Goal: Task Accomplishment & Management: Manage account settings

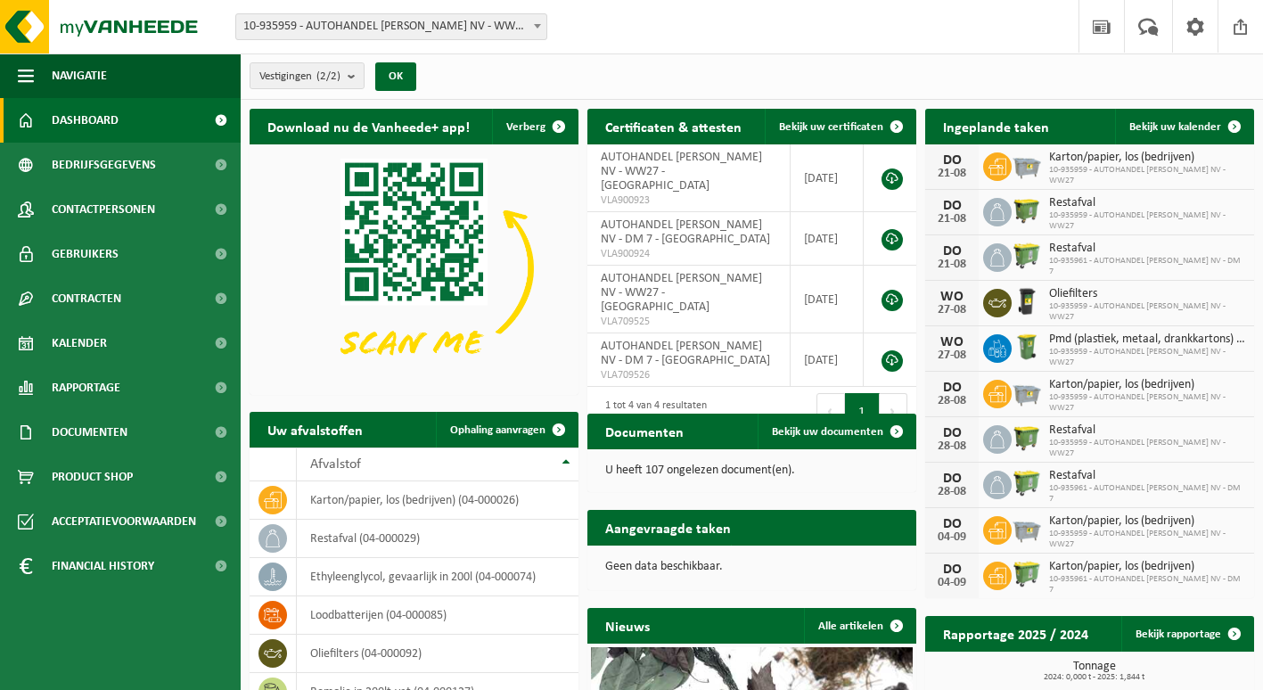
click at [337, 29] on span "10-935959 - AUTOHANDEL [PERSON_NAME] NV - WW27 - [GEOGRAPHIC_DATA]" at bounding box center [391, 26] width 310 height 25
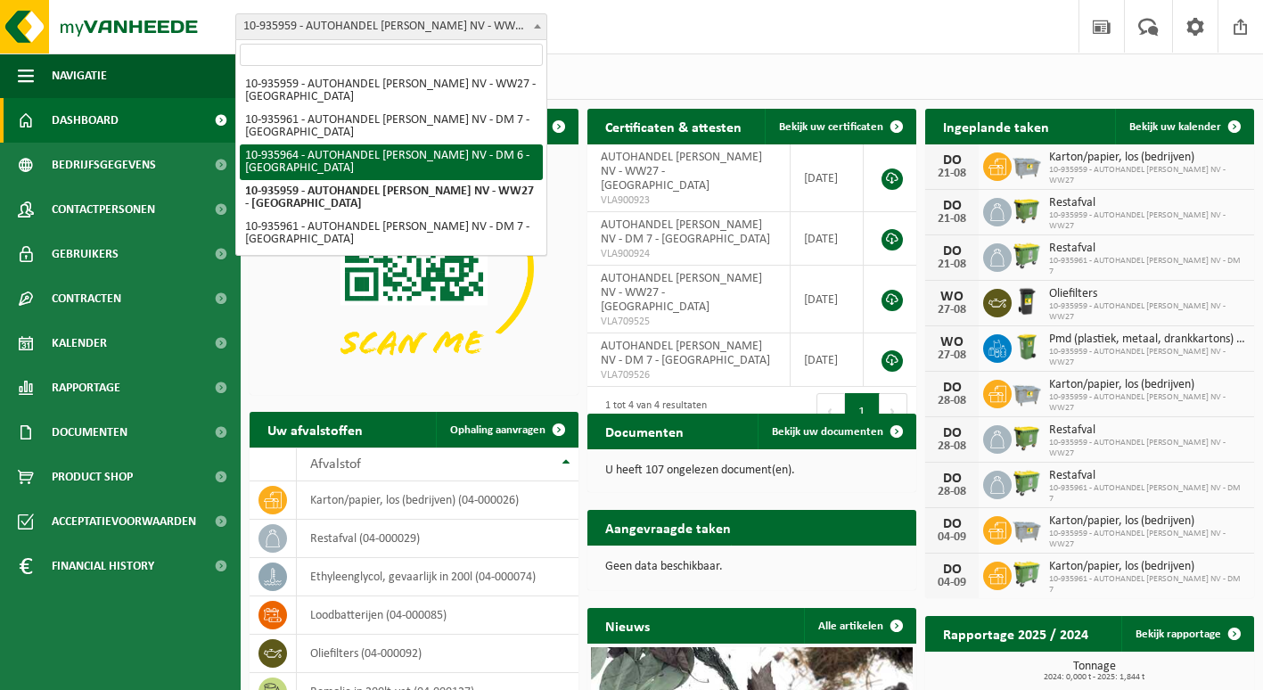
select select "137126"
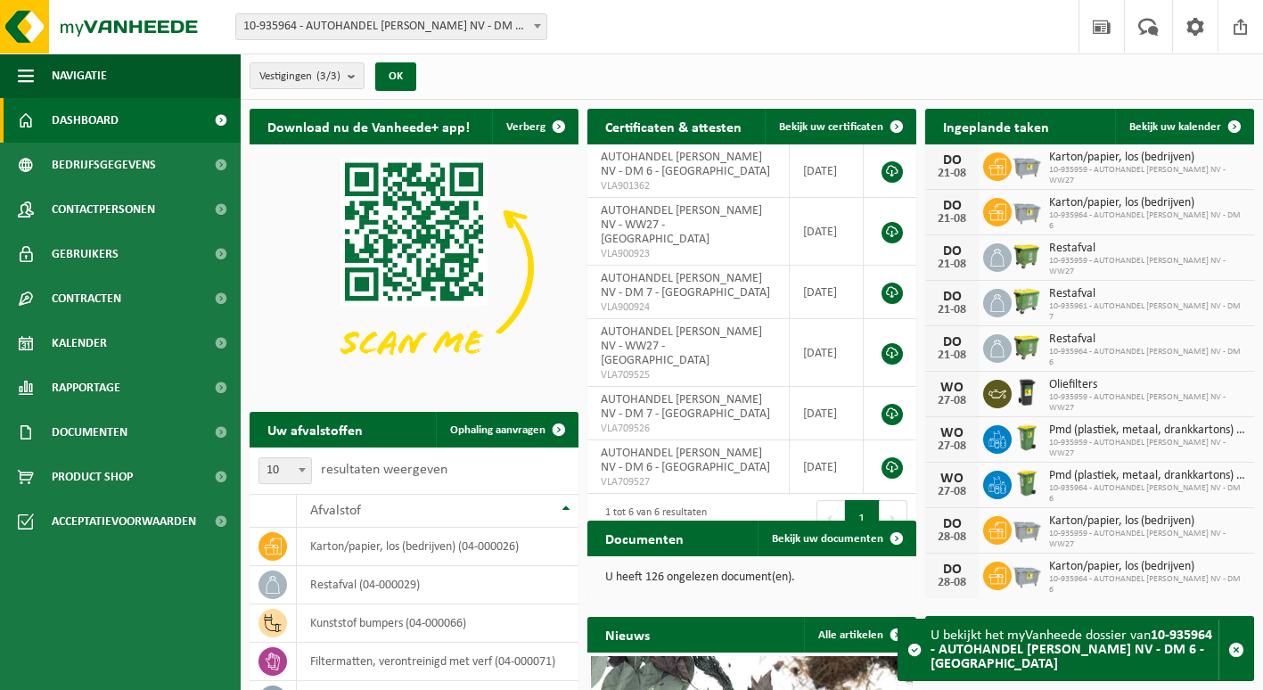
click at [490, 33] on span "10-935964 - AUTOHANDEL [PERSON_NAME] NV - DM 6 - [GEOGRAPHIC_DATA]" at bounding box center [391, 26] width 310 height 25
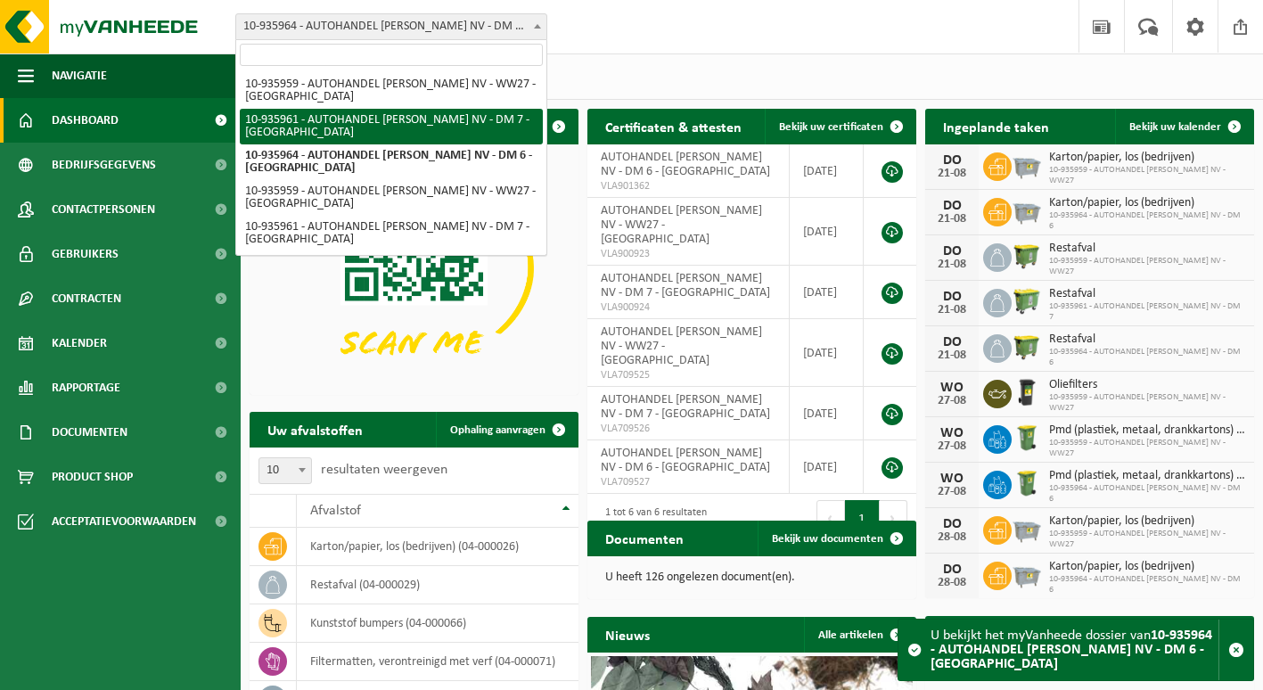
select select "137125"
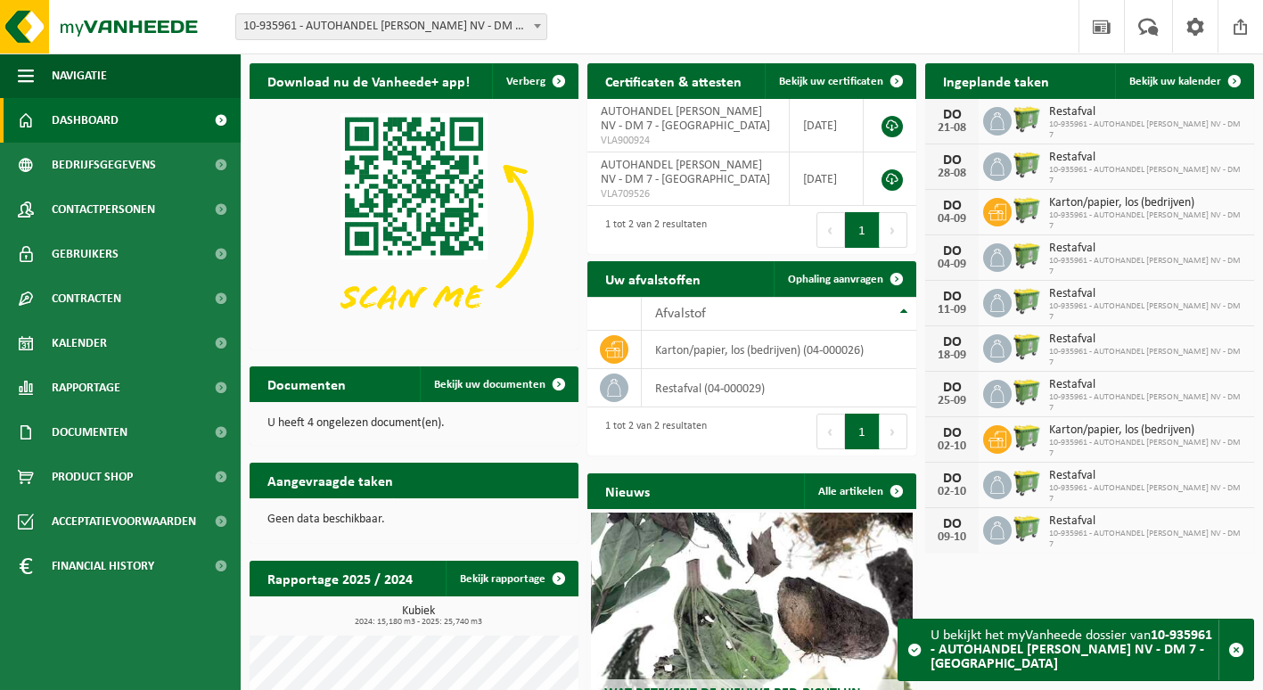
click at [369, 20] on span "10-935961 - AUTOHANDEL [PERSON_NAME] NV - DM 7 - [GEOGRAPHIC_DATA]" at bounding box center [391, 26] width 310 height 25
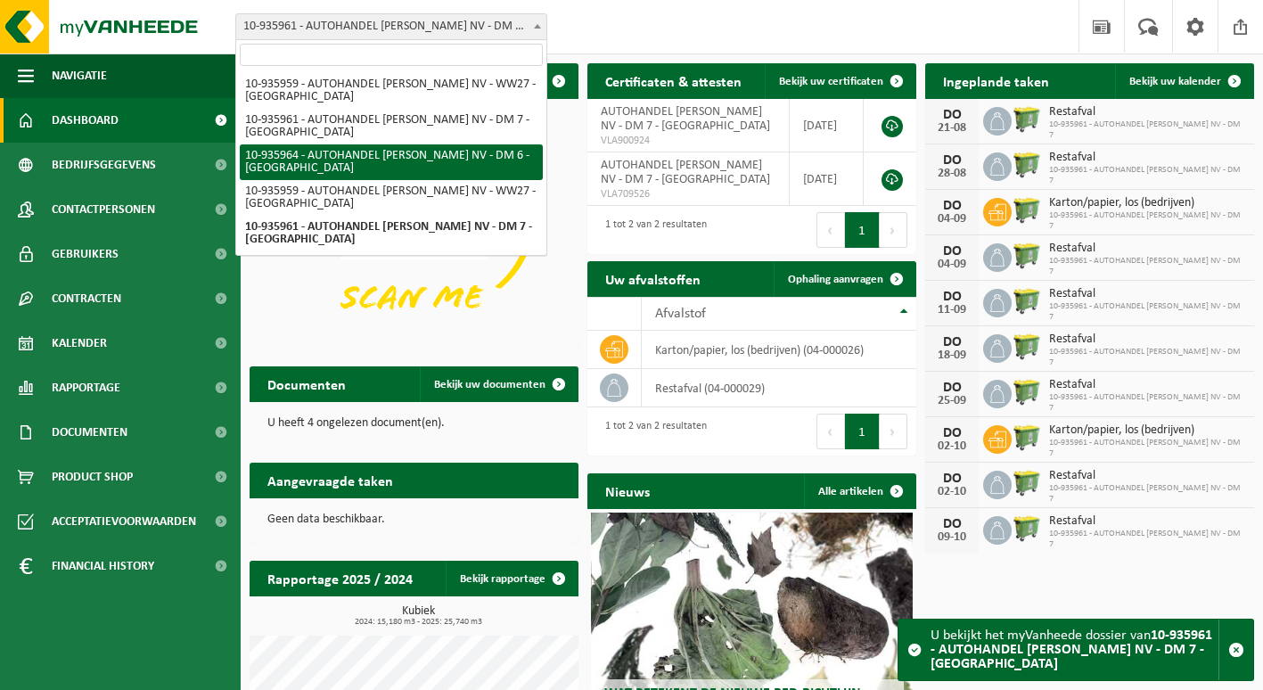
select select "137126"
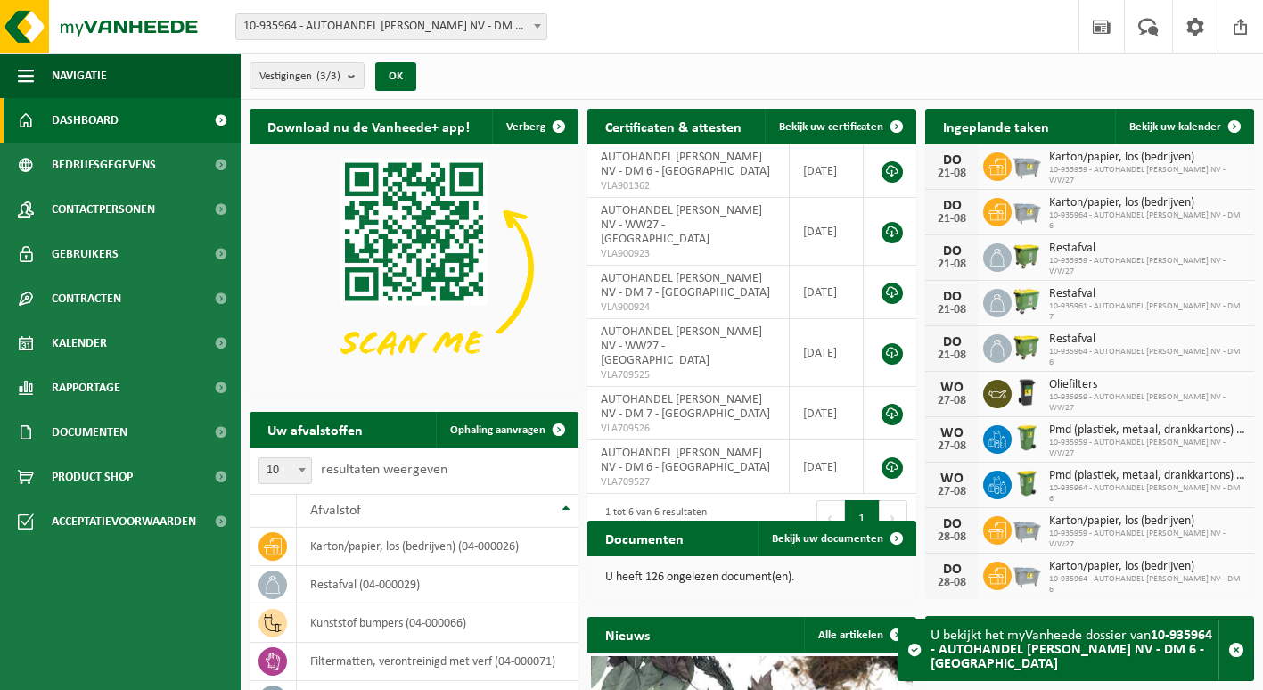
click at [718, 81] on div "Vestigingen (3/3) Alles selecteren Alles deselecteren Actieve selecteren AUTOHA…" at bounding box center [752, 76] width 1022 height 46
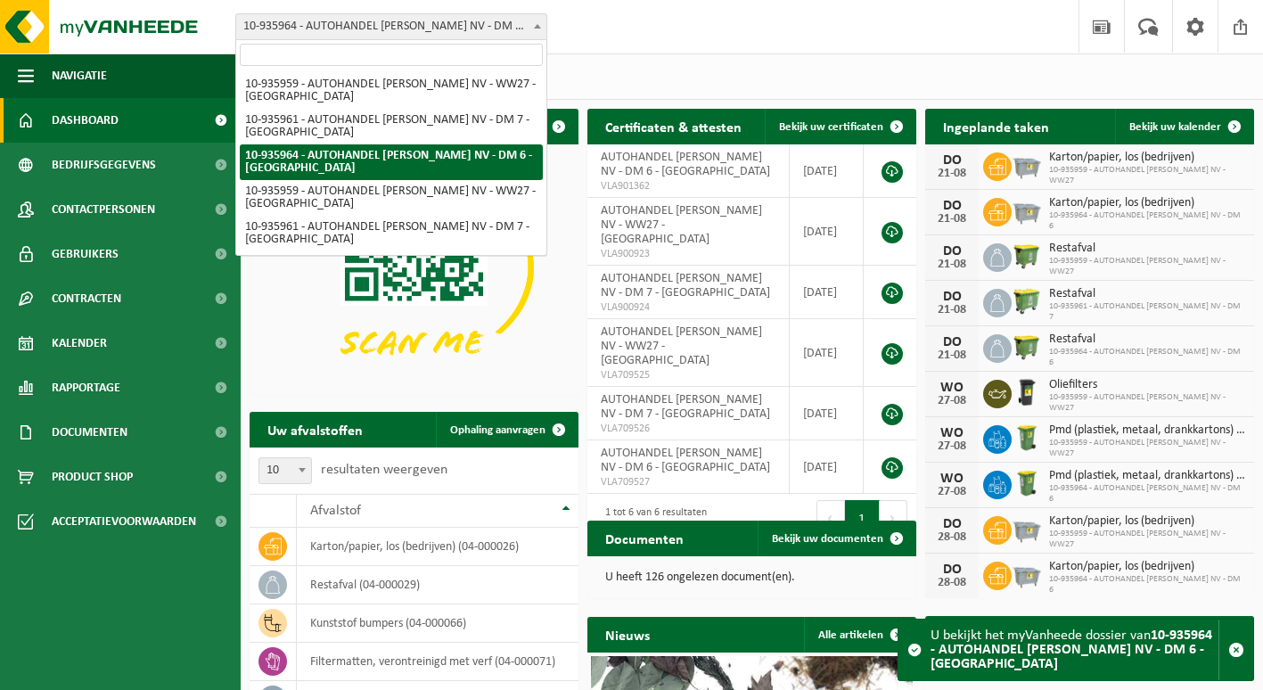
click at [536, 30] on span at bounding box center [537, 25] width 18 height 23
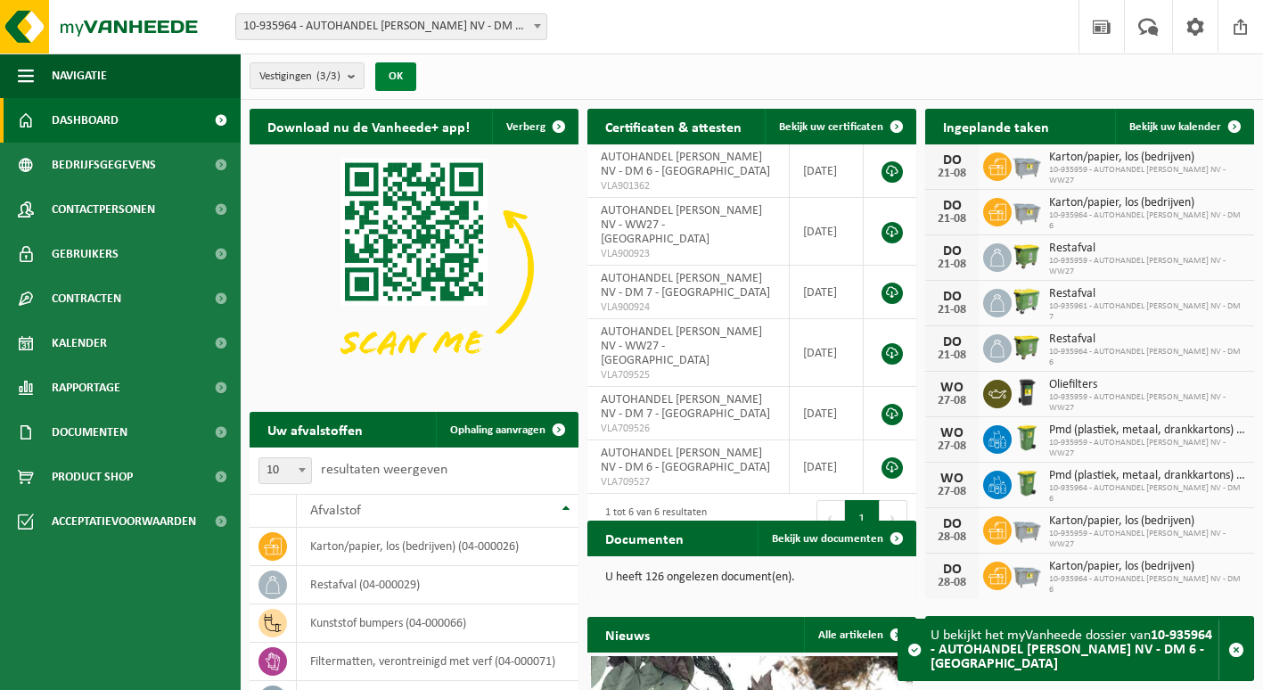
click at [398, 80] on button "OK" at bounding box center [395, 76] width 41 height 29
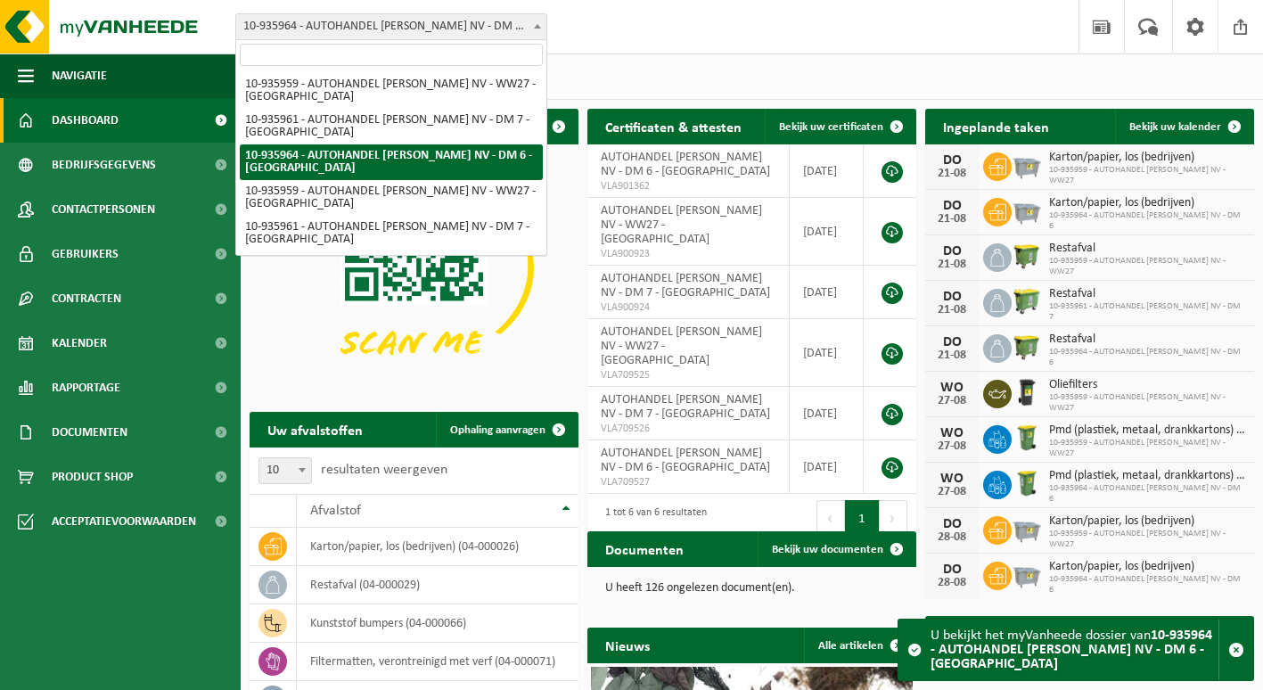
click at [526, 20] on span "10-935964 - AUTOHANDEL [PERSON_NAME] NV - DM 6 - [GEOGRAPHIC_DATA]" at bounding box center [391, 26] width 310 height 25
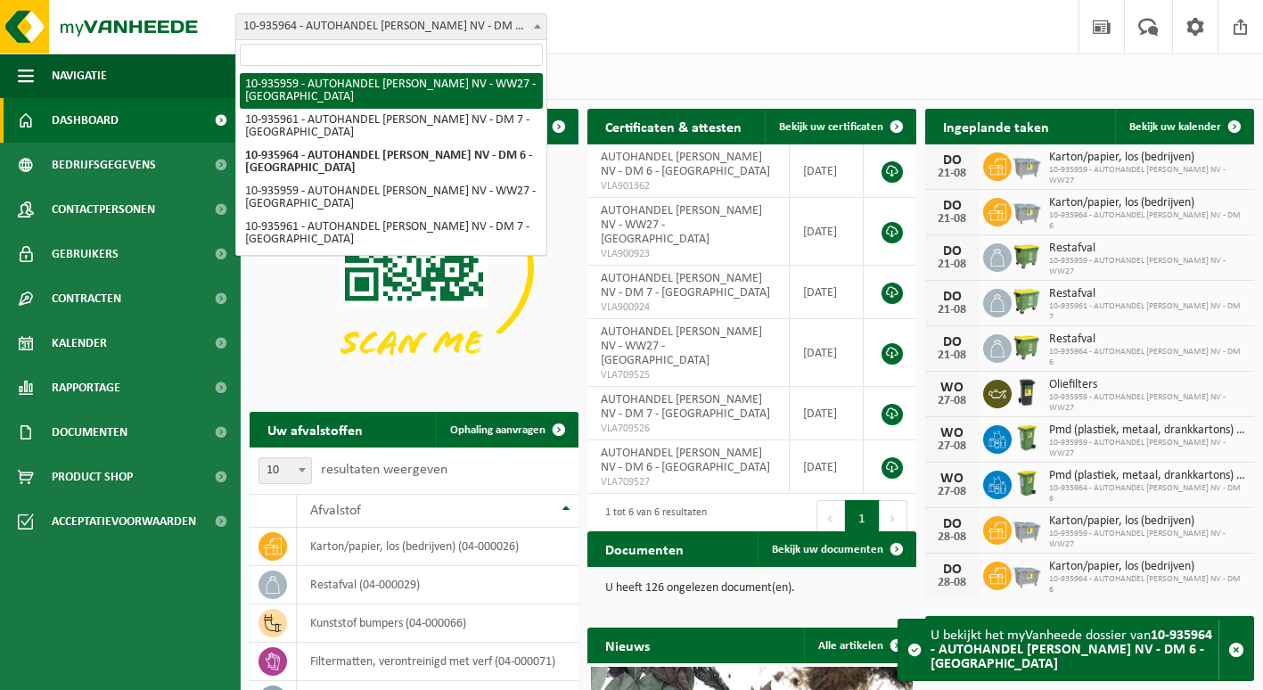
select select "137124"
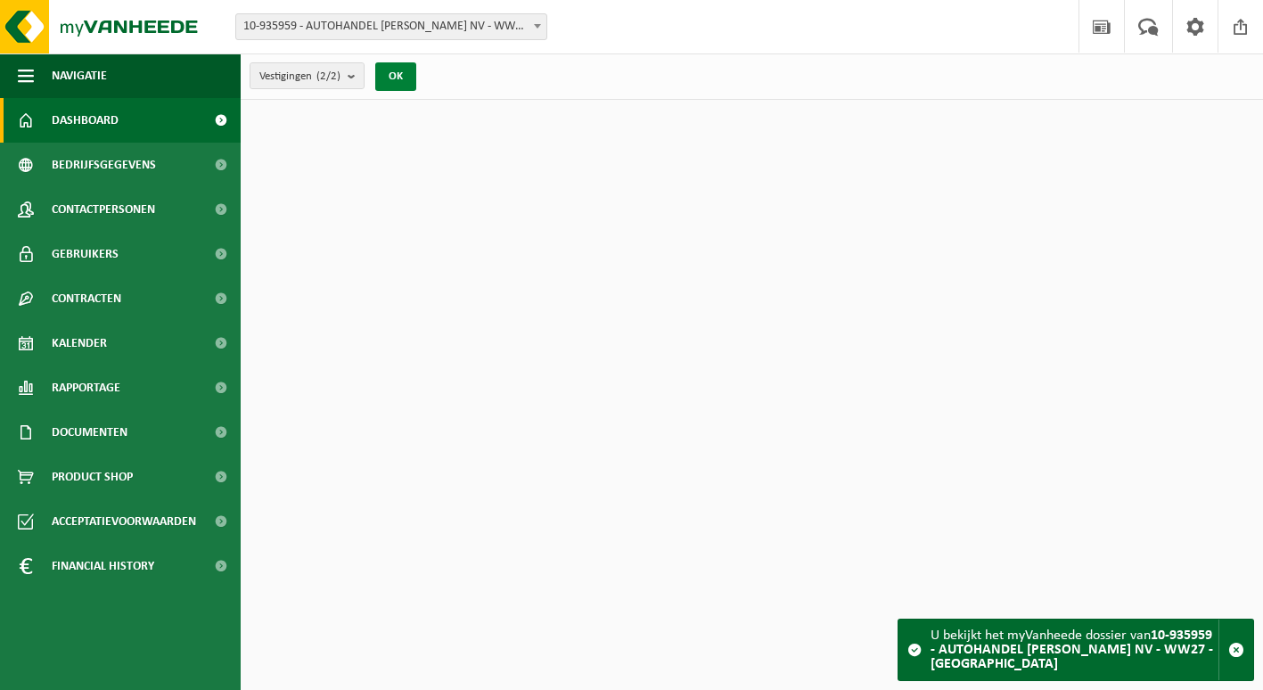
click at [396, 76] on button "OK" at bounding box center [395, 76] width 41 height 29
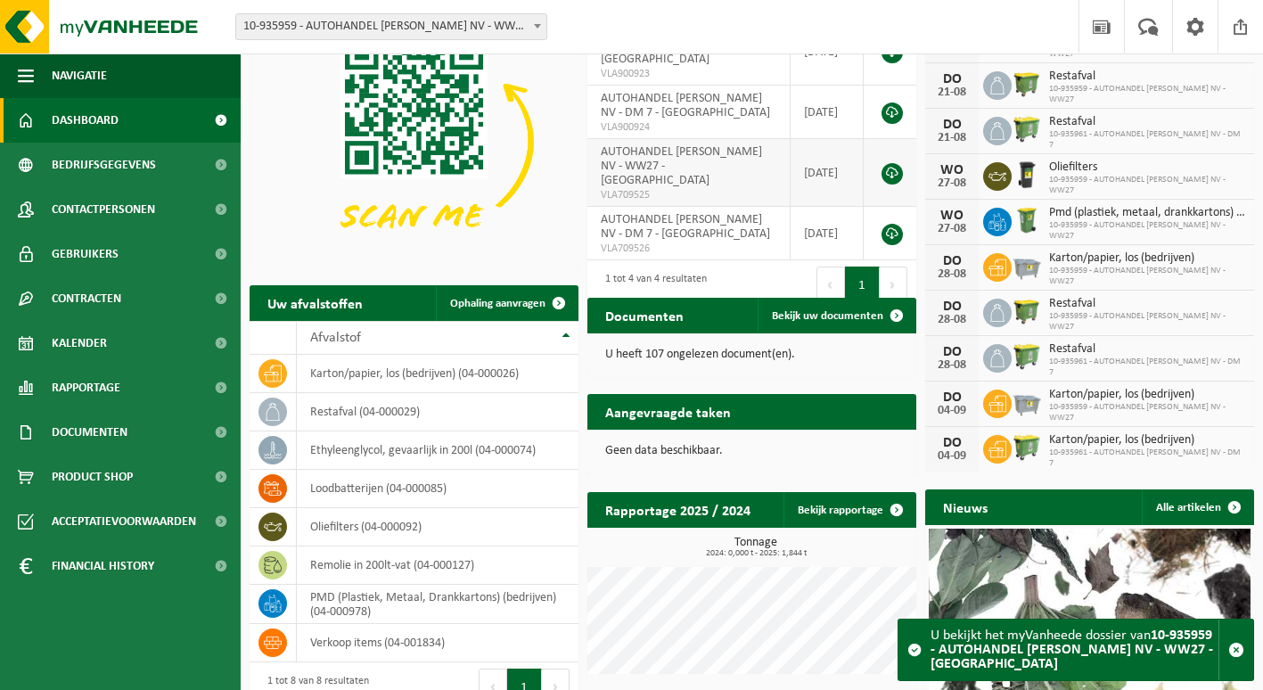
scroll to position [128, 0]
